Goal: Task Accomplishment & Management: Manage account settings

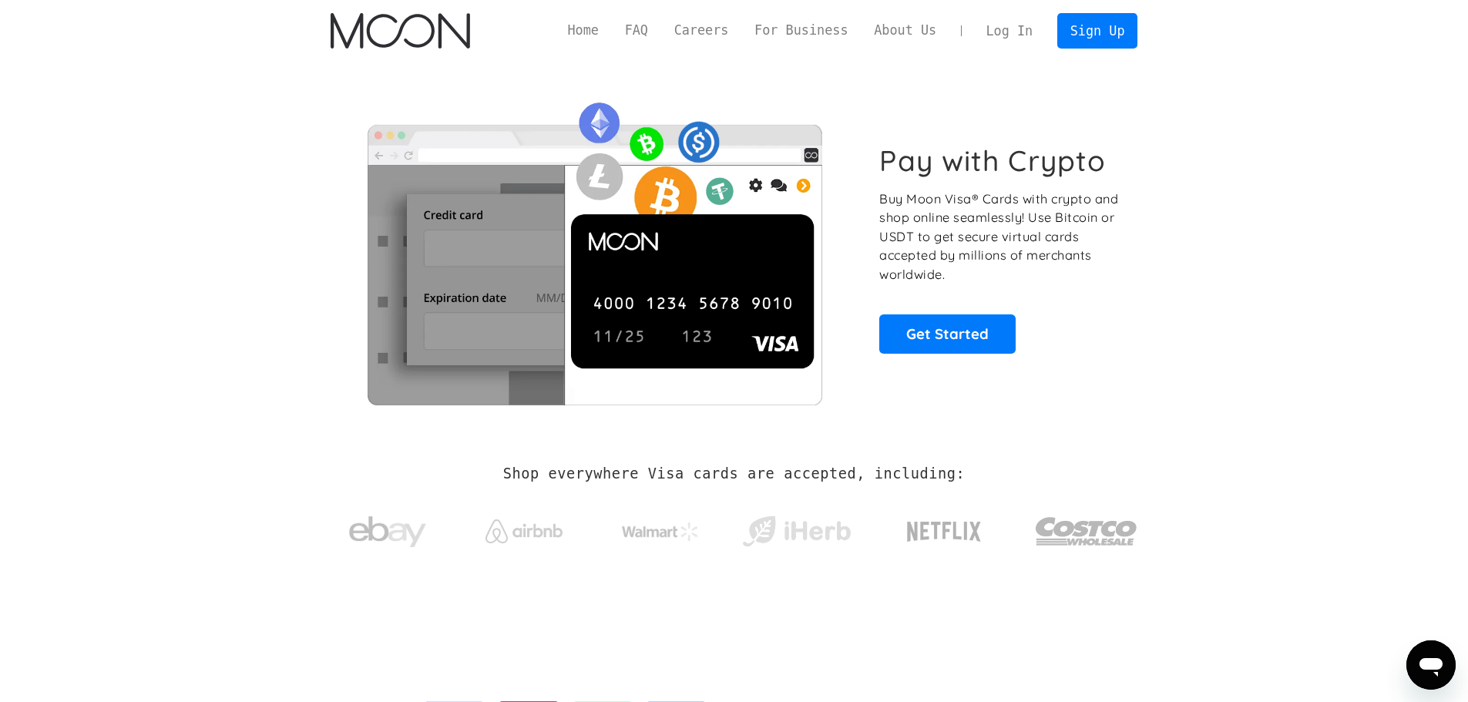
click at [1016, 26] on link "Log In" at bounding box center [1009, 31] width 72 height 34
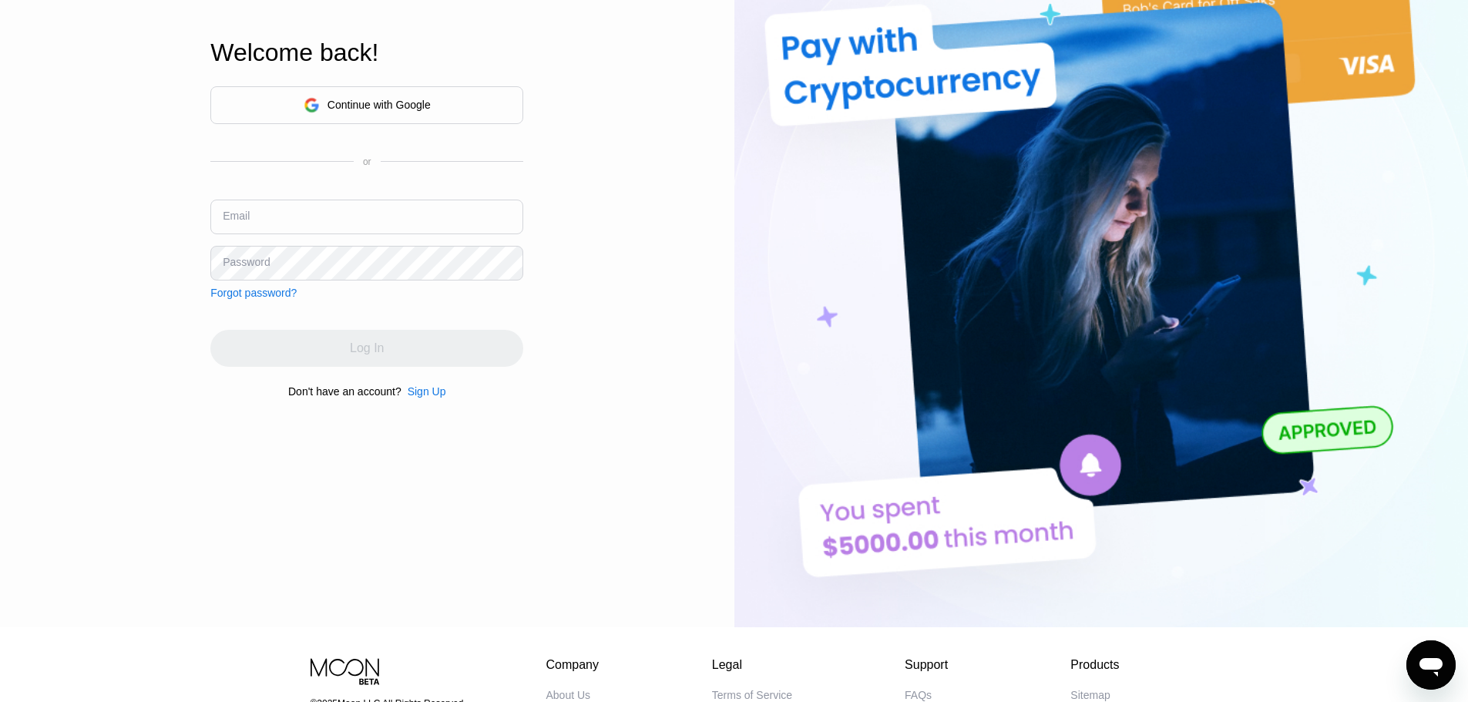
scroll to position [307, 0]
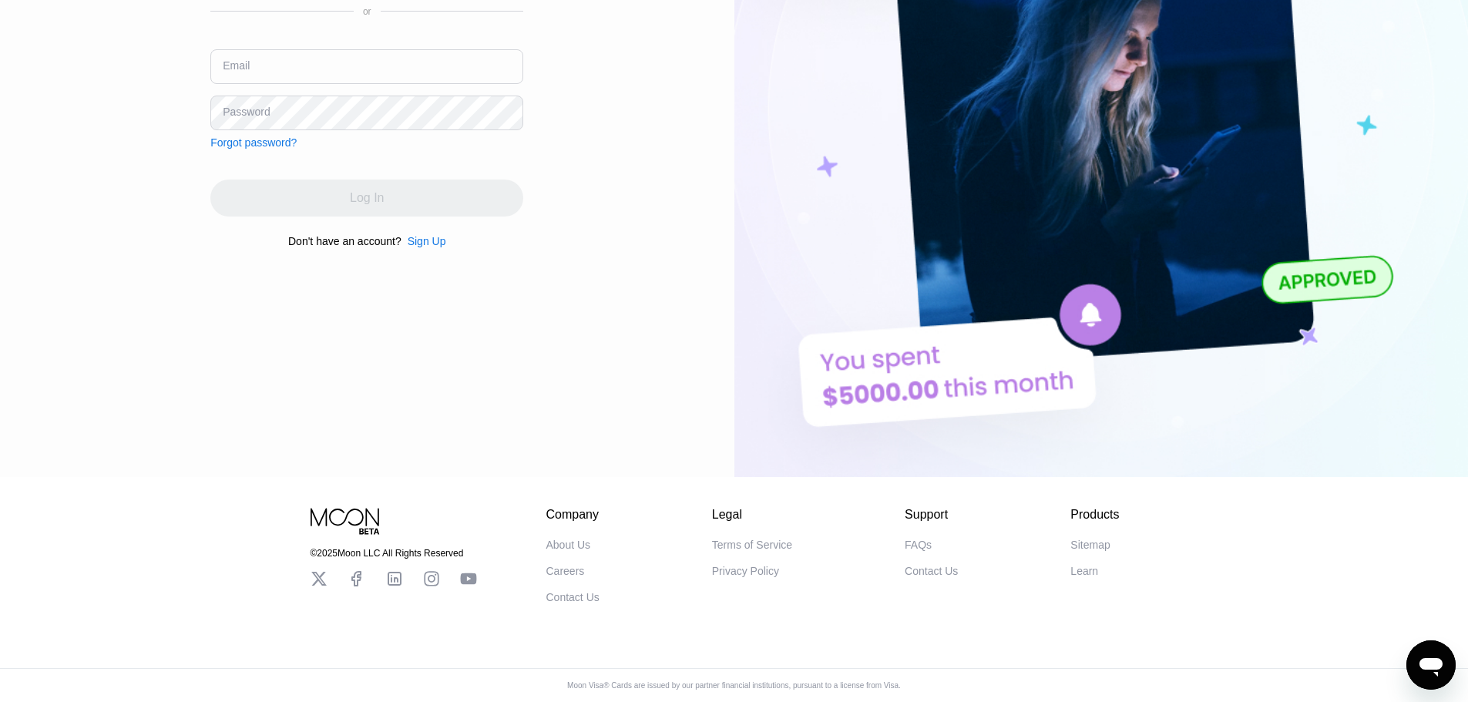
type input "kalenichenkodd@gmail.com"
click at [388, 156] on div "Continue with Google or Email kalenichenkodd@gmail.com Password Forgot password…" at bounding box center [366, 91] width 313 height 313
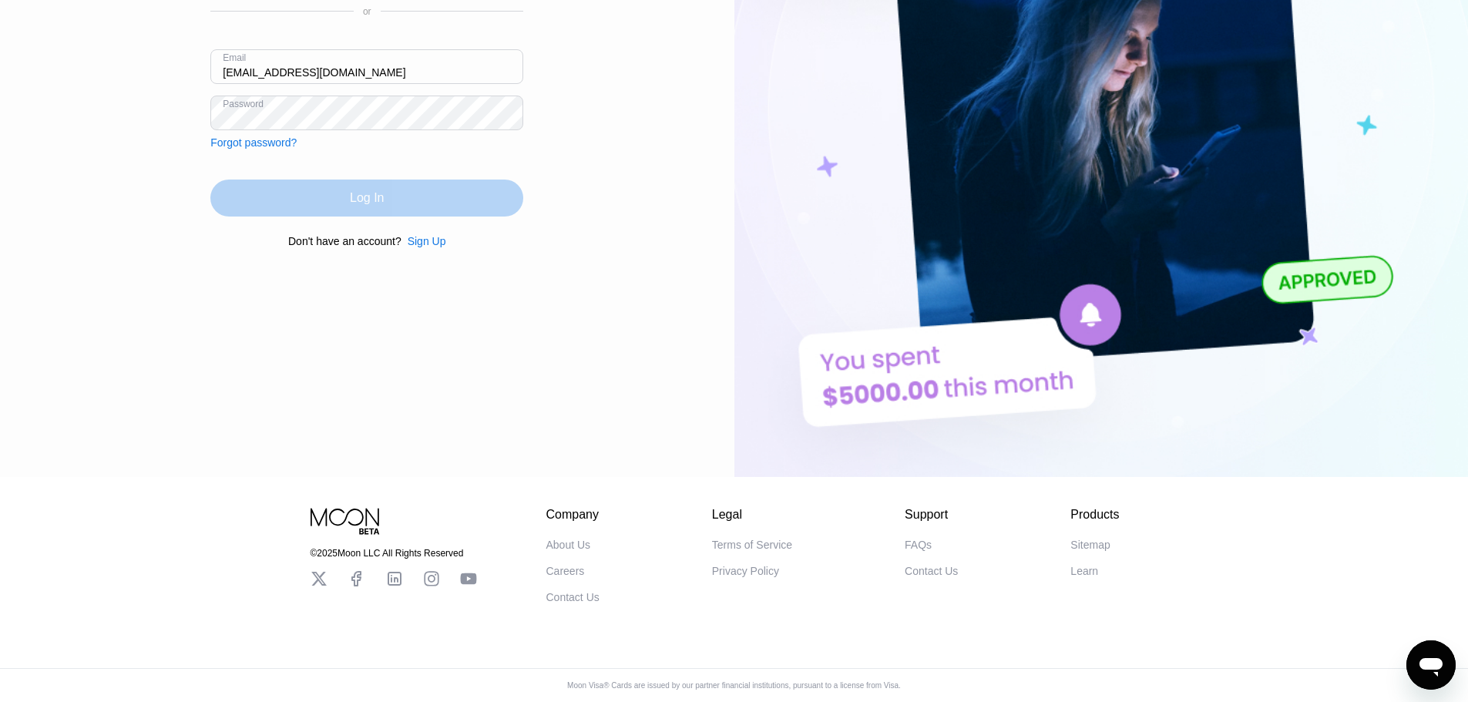
click at [382, 180] on div "Log In" at bounding box center [366, 198] width 313 height 37
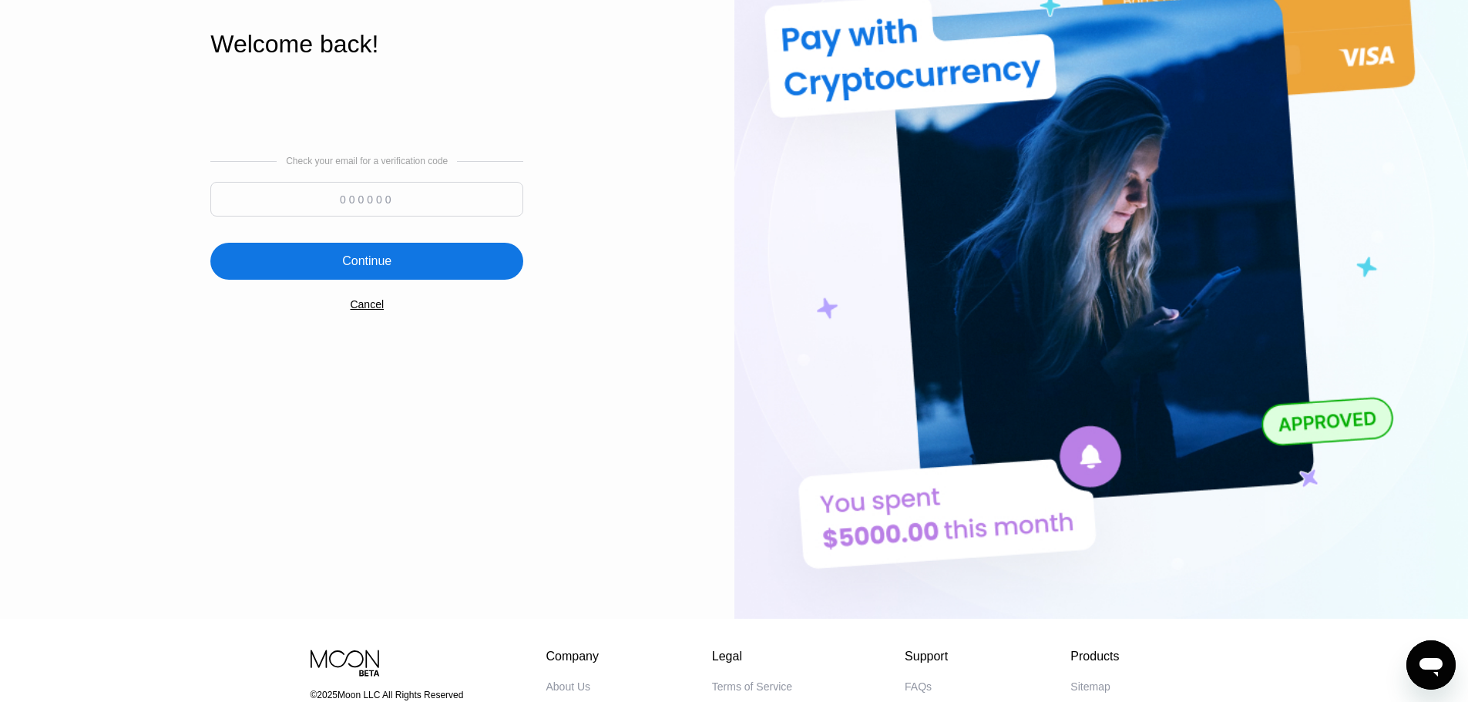
scroll to position [153, 0]
click at [362, 199] on input at bounding box center [366, 200] width 313 height 35
type input "152947"
click at [380, 268] on div "Continue" at bounding box center [366, 261] width 49 height 15
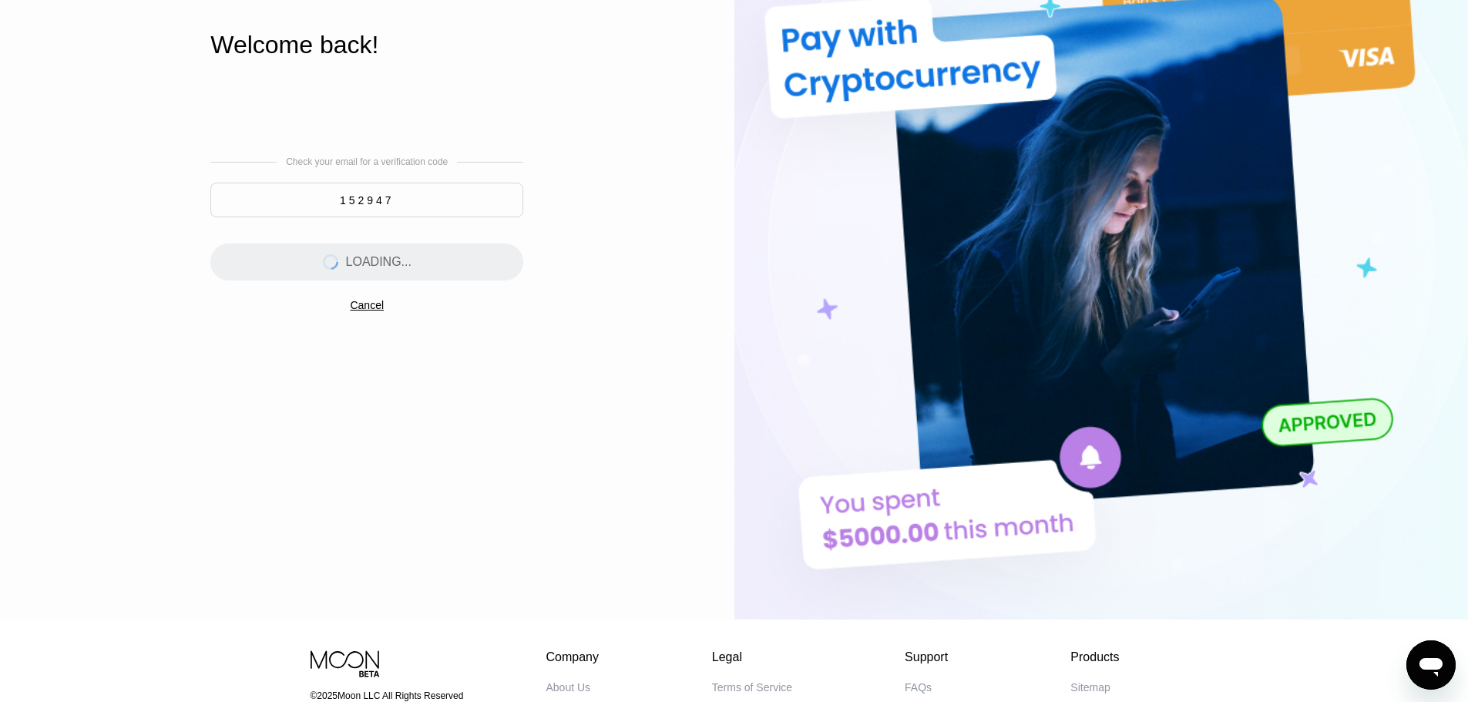
scroll to position [0, 0]
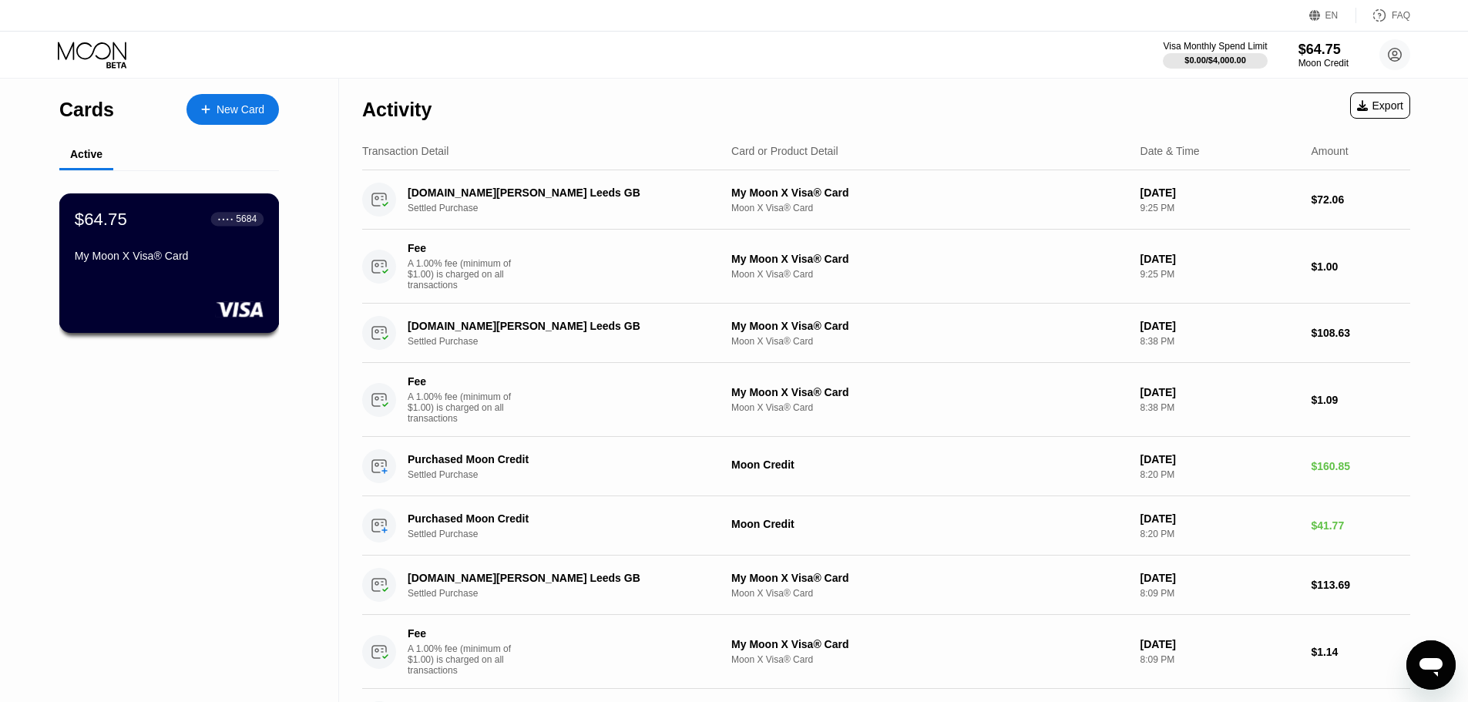
click at [123, 219] on div "$64.75" at bounding box center [101, 219] width 52 height 20
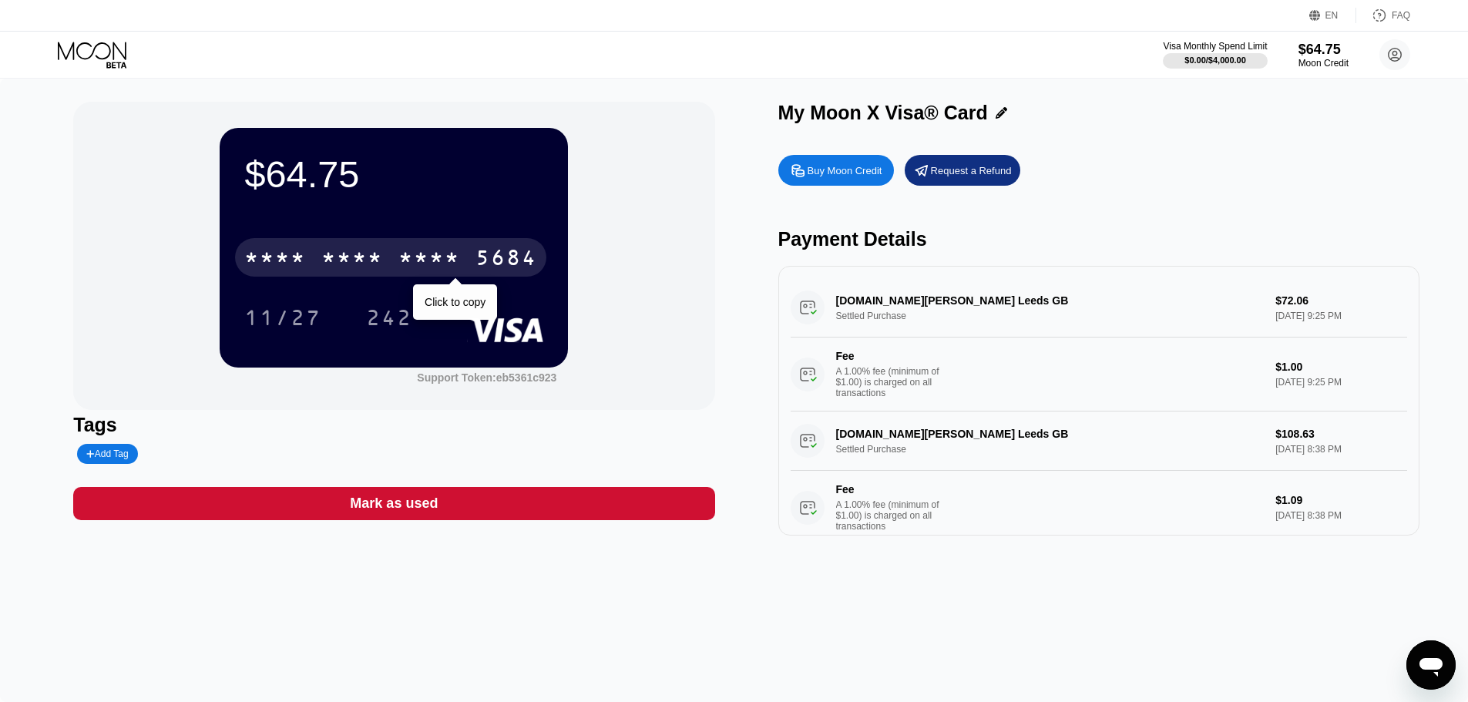
click at [480, 248] on div "* * * * * * * * * * * * 5684" at bounding box center [390, 257] width 311 height 39
